Goal: Task Accomplishment & Management: Manage account settings

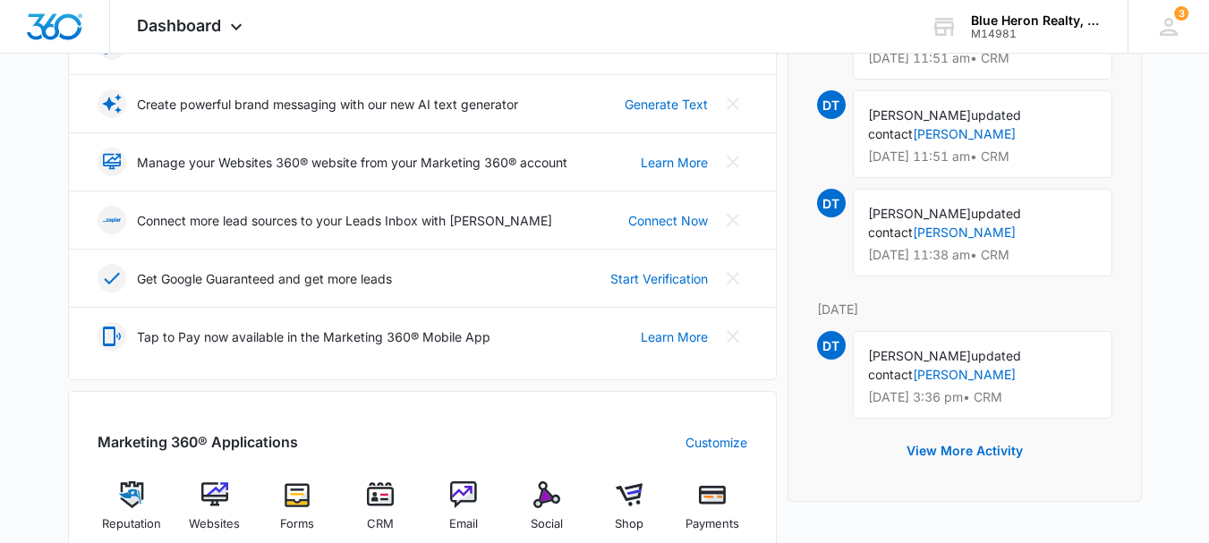
scroll to position [446, 0]
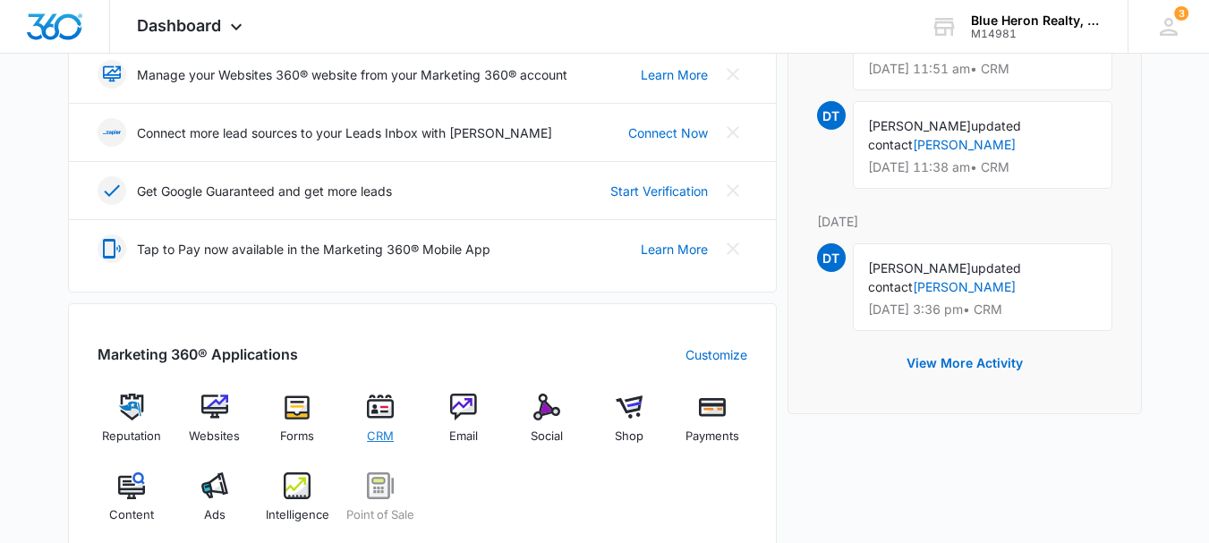
click at [380, 416] on img at bounding box center [380, 407] width 27 height 27
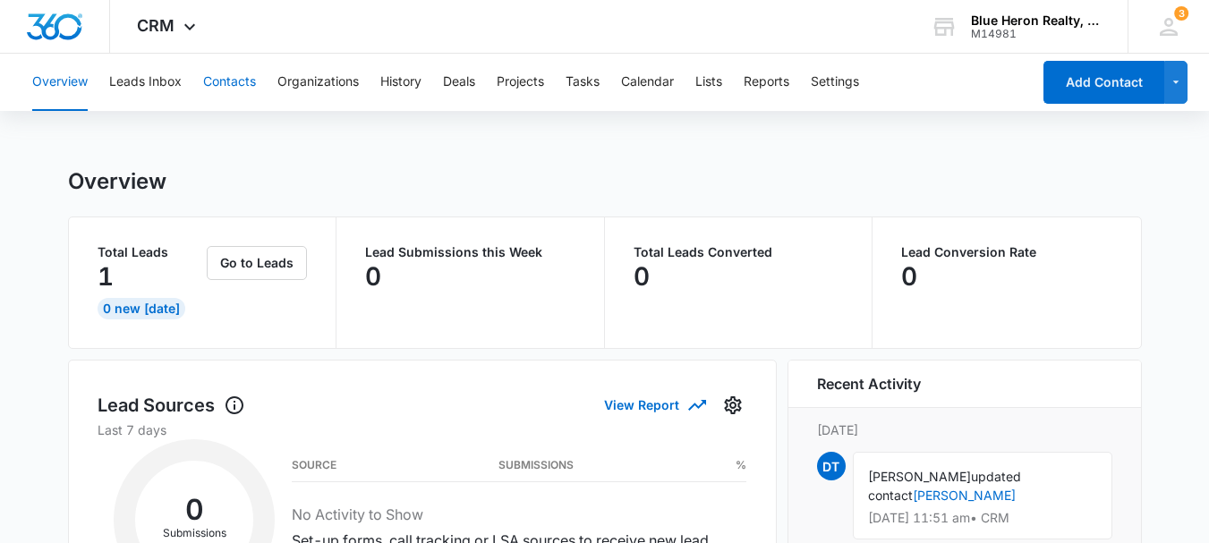
click at [231, 80] on button "Contacts" at bounding box center [229, 82] width 53 height 57
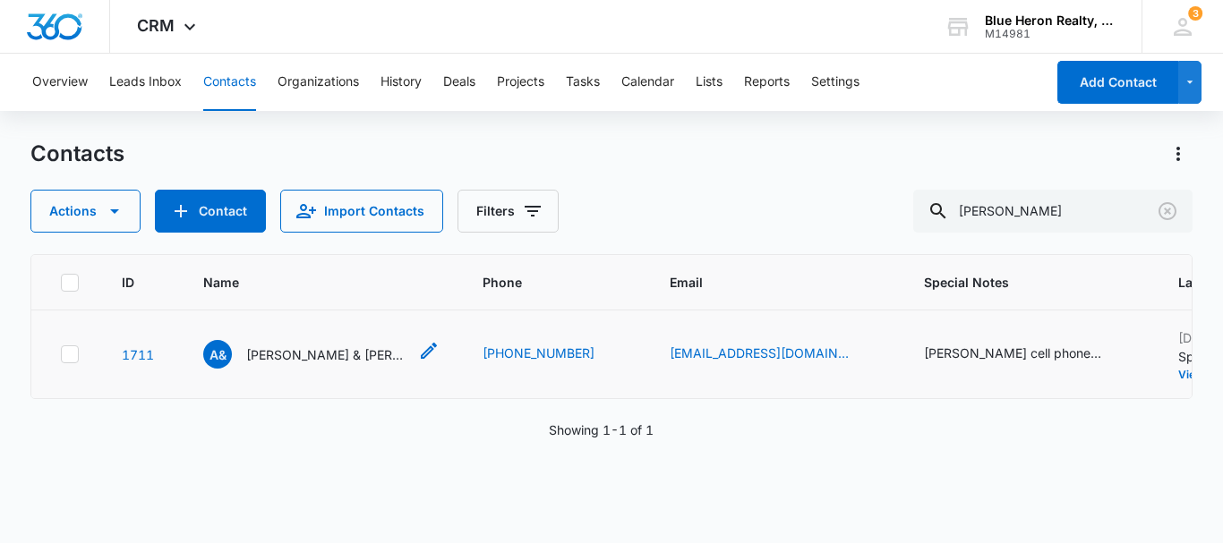
click at [322, 364] on p "[PERSON_NAME] & [PERSON_NAME]" at bounding box center [326, 355] width 161 height 19
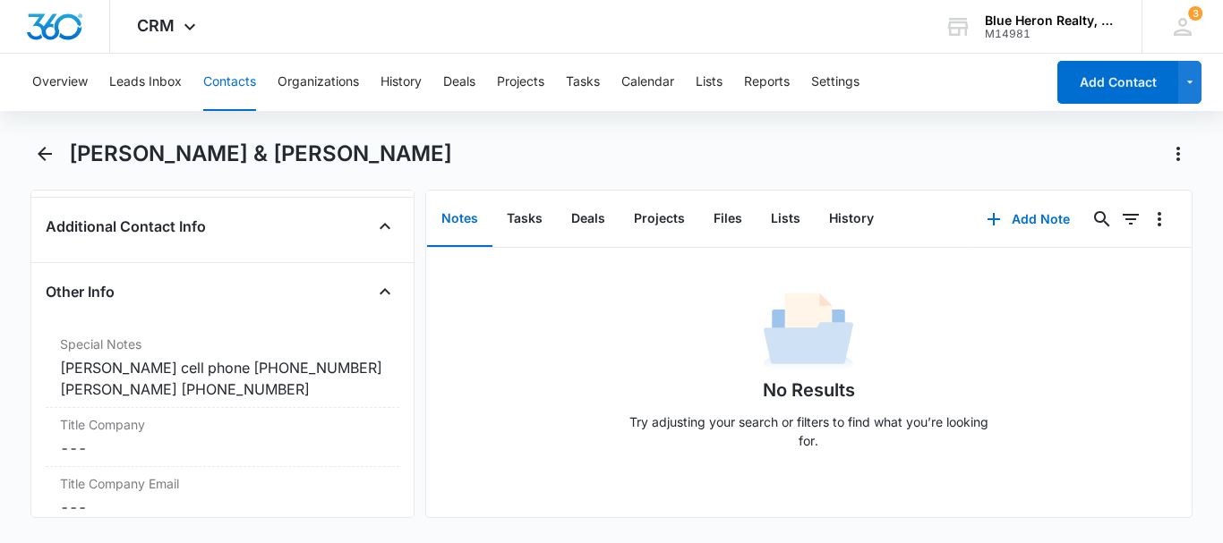
scroll to position [1387, 0]
